Goal: Task Accomplishment & Management: Manage account settings

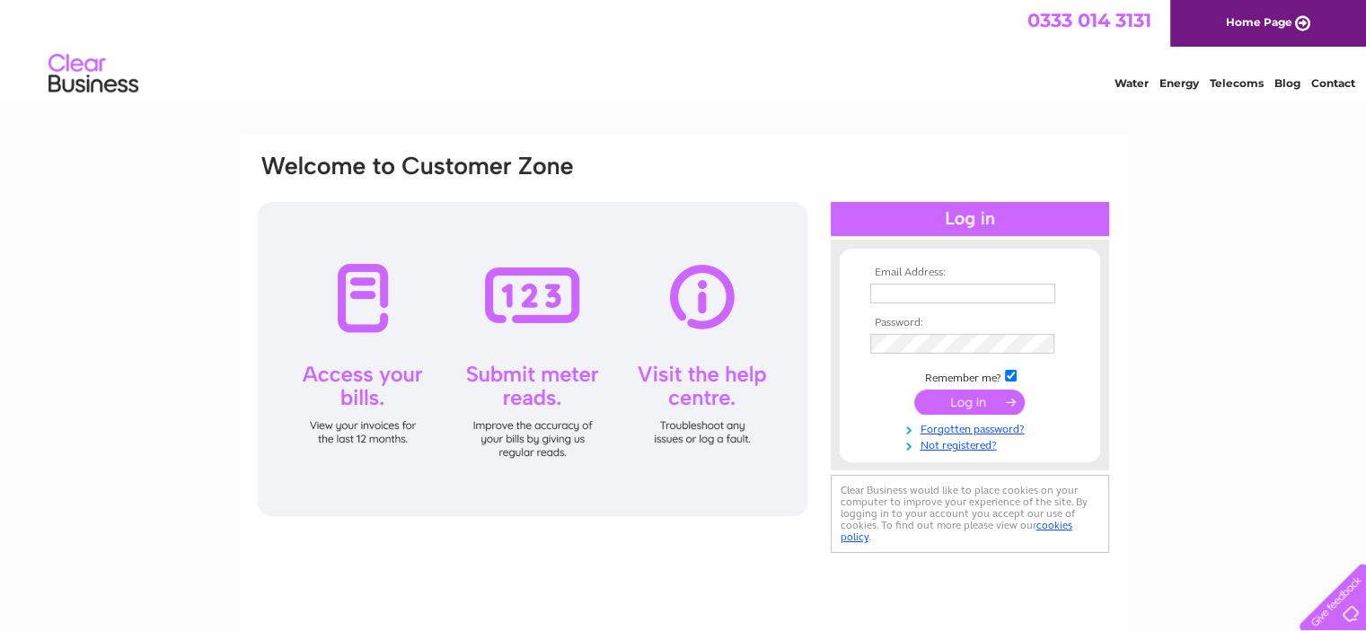
type input "autobodycraftltd@yahoo.co.uk"
click at [930, 399] on input "submit" at bounding box center [969, 402] width 110 height 25
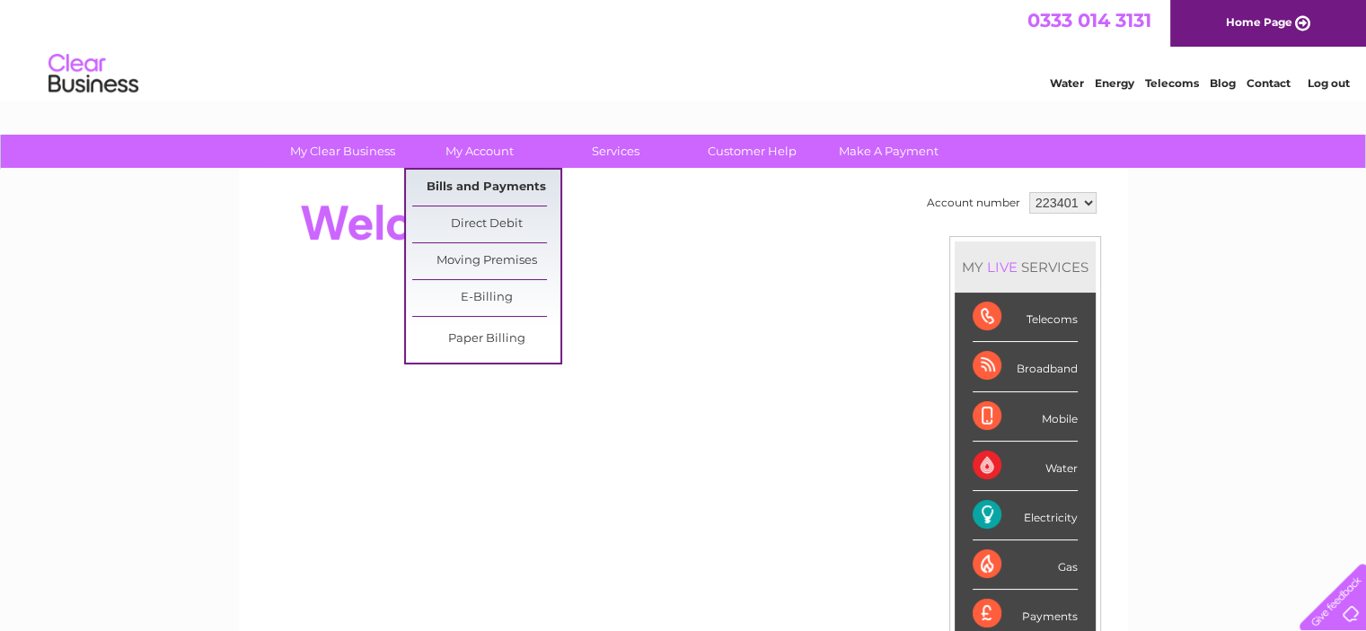
click at [481, 191] on link "Bills and Payments" at bounding box center [486, 188] width 148 height 36
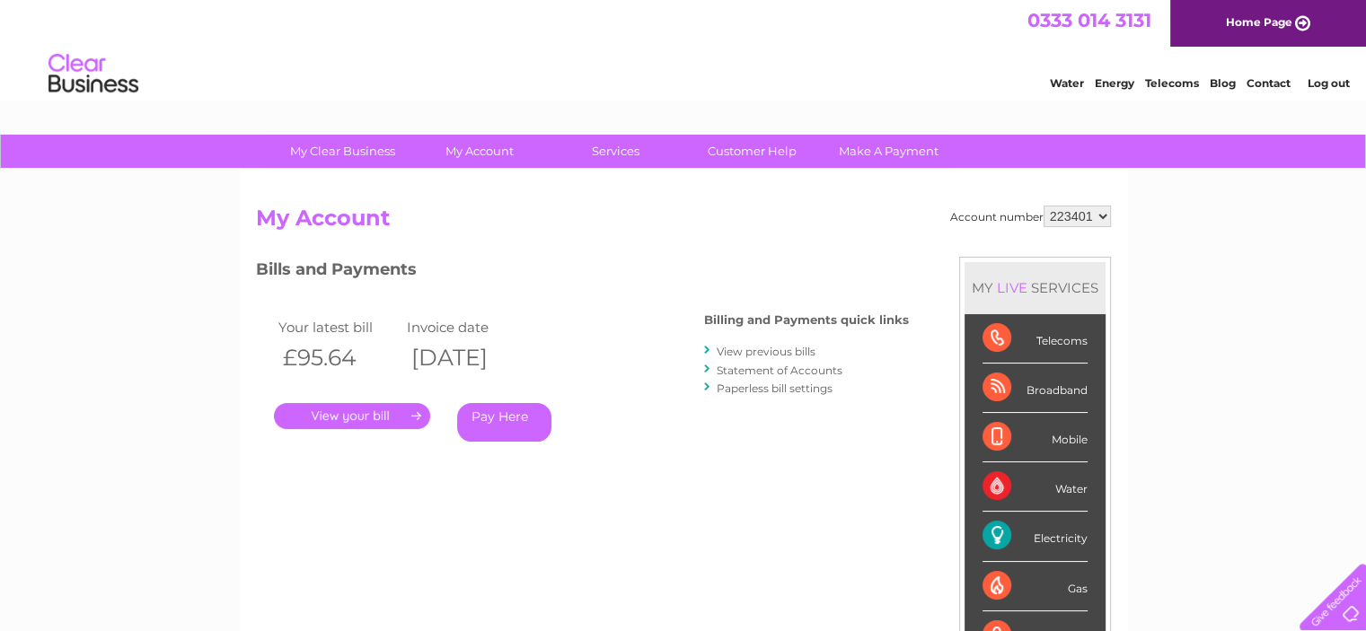
click at [375, 419] on link "." at bounding box center [352, 416] width 156 height 26
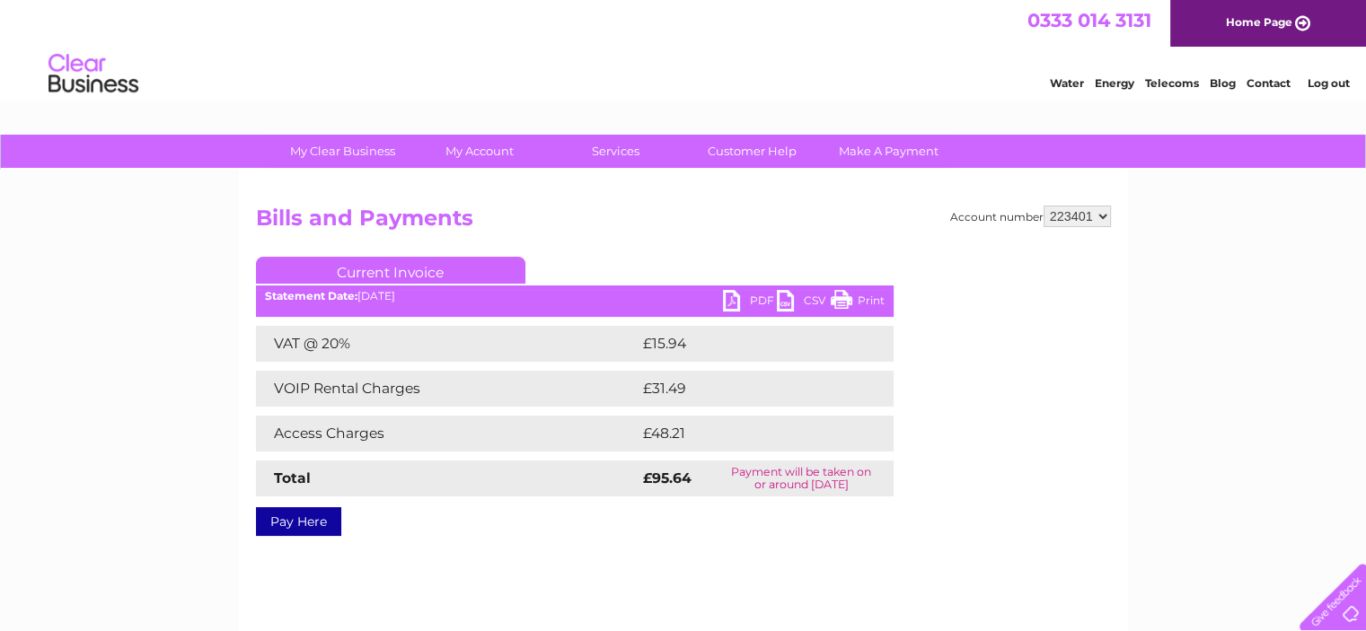
click at [748, 303] on link "PDF" at bounding box center [750, 303] width 54 height 26
